Goal: Task Accomplishment & Management: Manage account settings

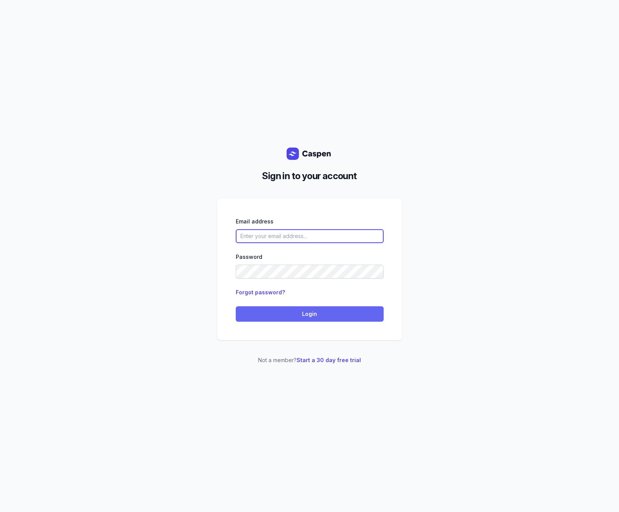
type input "[PERSON_NAME][EMAIL_ADDRESS][DOMAIN_NAME]"
click at [292, 312] on span "Login" at bounding box center [309, 313] width 139 height 9
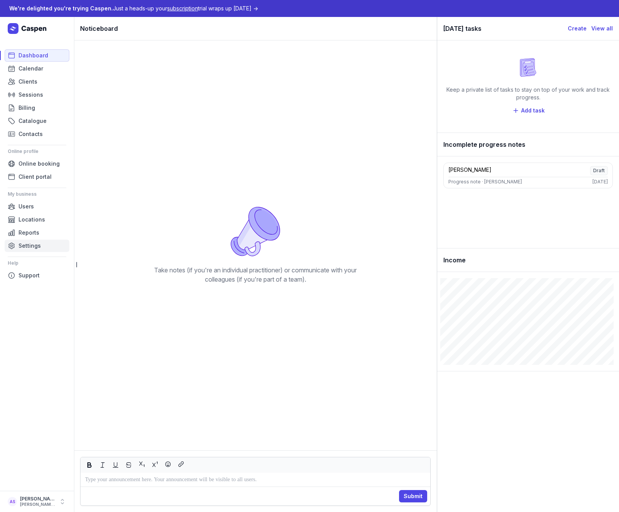
click at [28, 244] on span "Settings" at bounding box center [29, 245] width 22 height 9
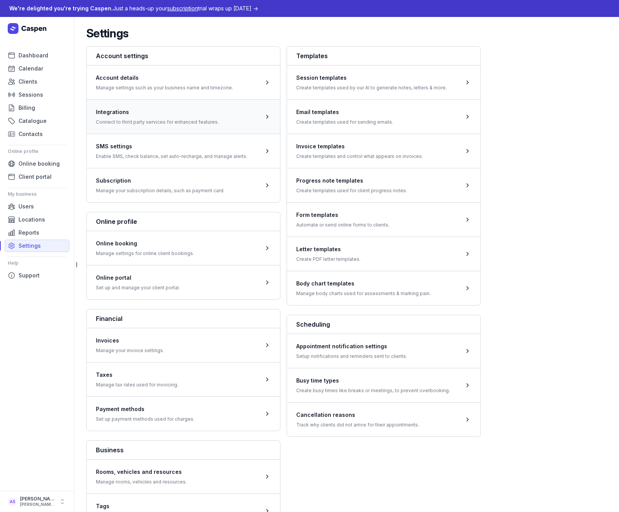
click at [207, 100] on span at bounding box center [183, 116] width 193 height 34
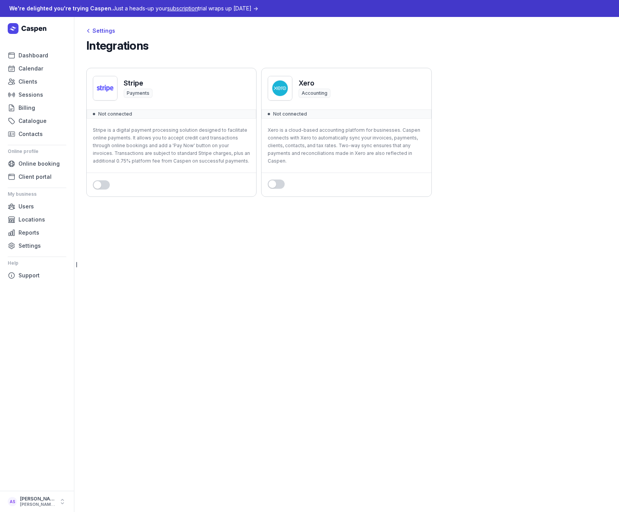
click at [277, 184] on button "Use setting" at bounding box center [276, 184] width 17 height 9
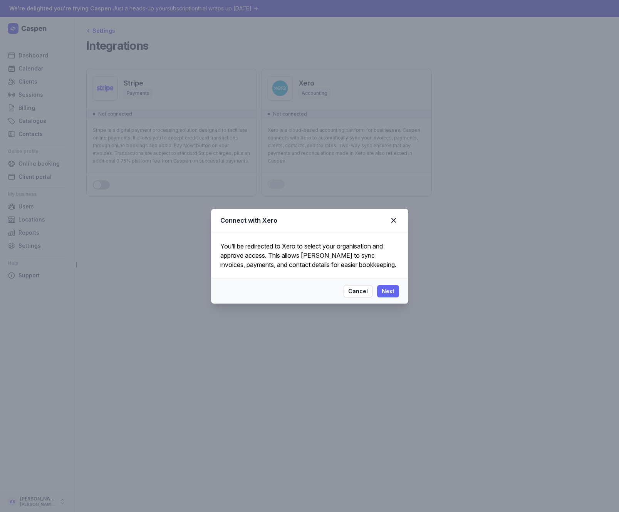
click at [385, 292] on span "Next" at bounding box center [388, 291] width 13 height 9
